Goal: Check status

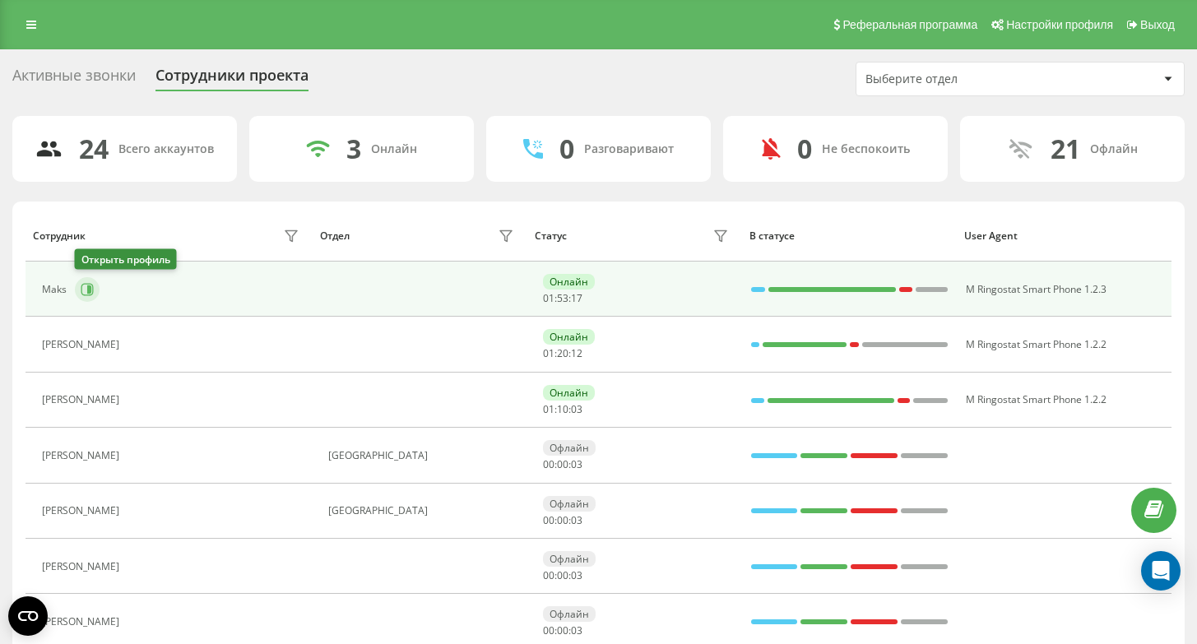
click at [92, 293] on icon at bounding box center [87, 289] width 12 height 12
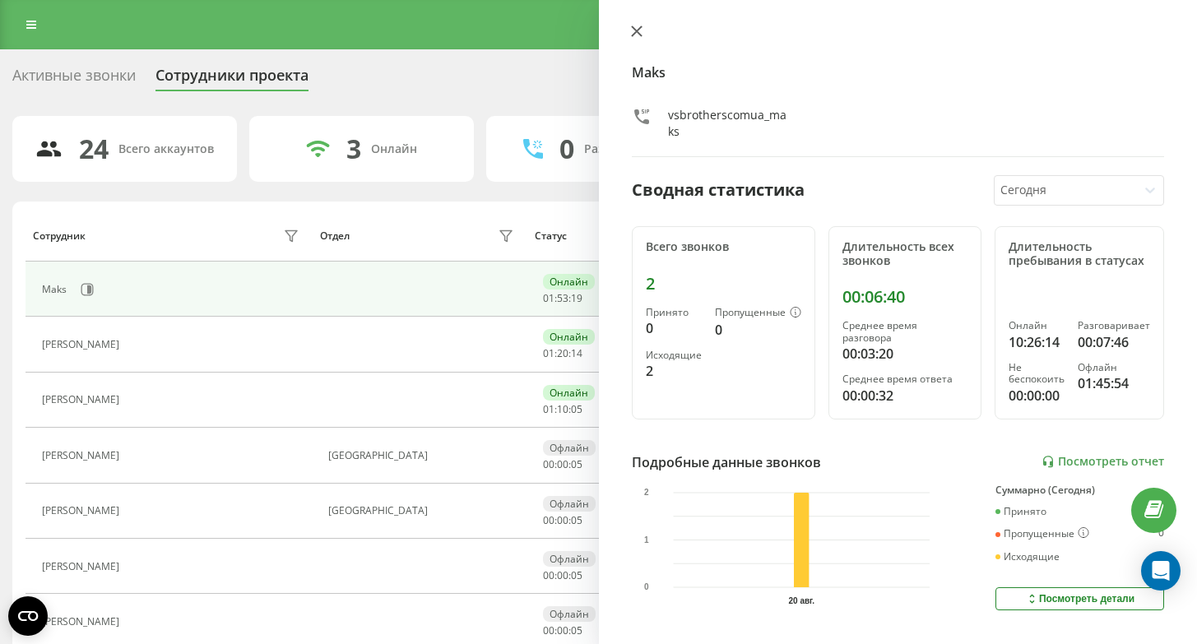
click at [635, 31] on icon at bounding box center [636, 31] width 10 height 10
